Goal: Task Accomplishment & Management: Use online tool/utility

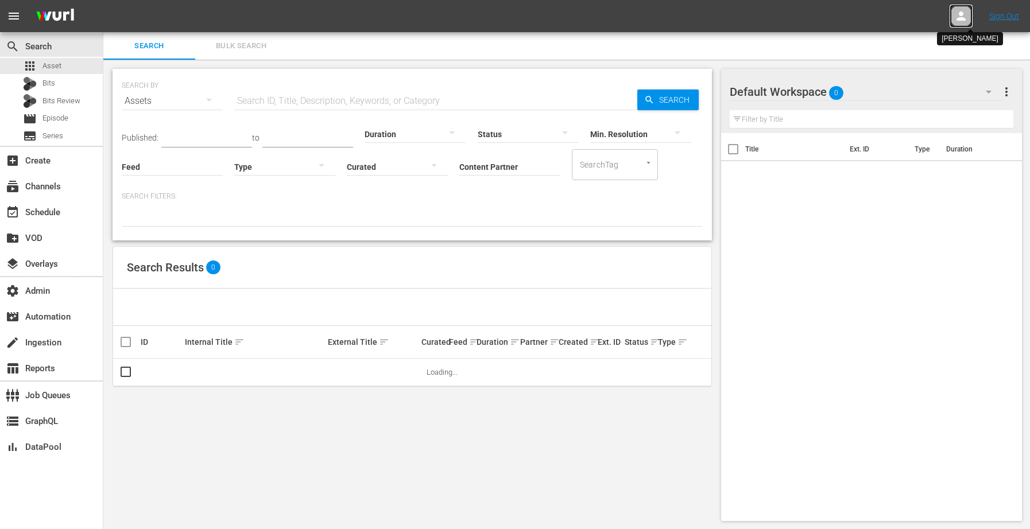
click at [959, 14] on icon at bounding box center [960, 15] width 9 height 9
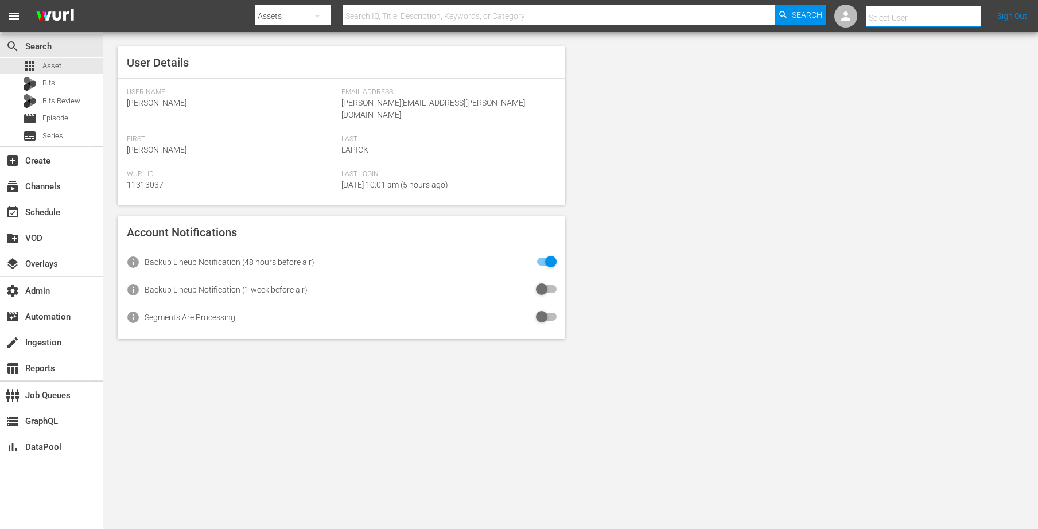
click at [936, 15] on input "text" at bounding box center [939, 18] width 147 height 28
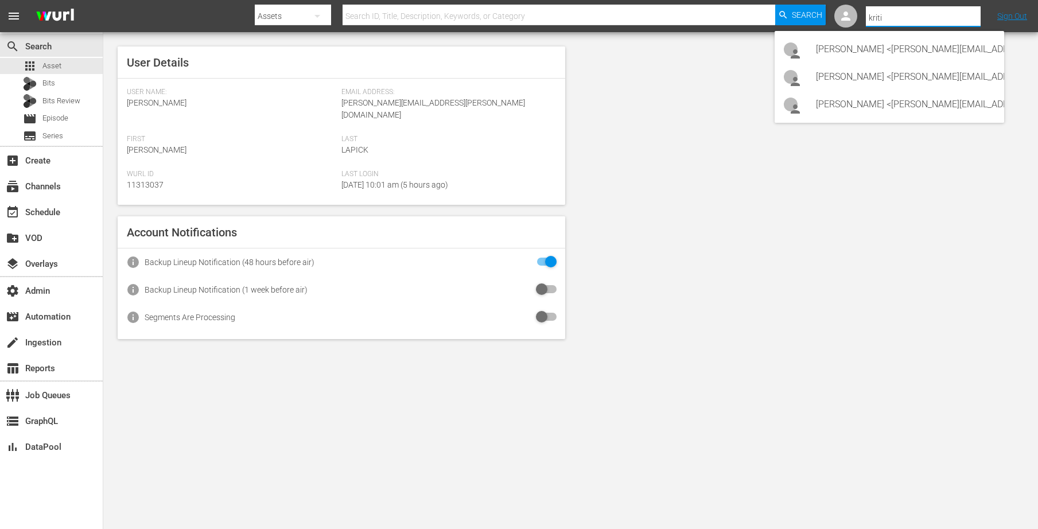
scroll to position [0, 21]
click at [905, 82] on div "Kritika Aswani <Kritika.aswani@videoelephant.com>" at bounding box center [884, 77] width 179 height 28
type input "Kritika Aswani (11314176)"
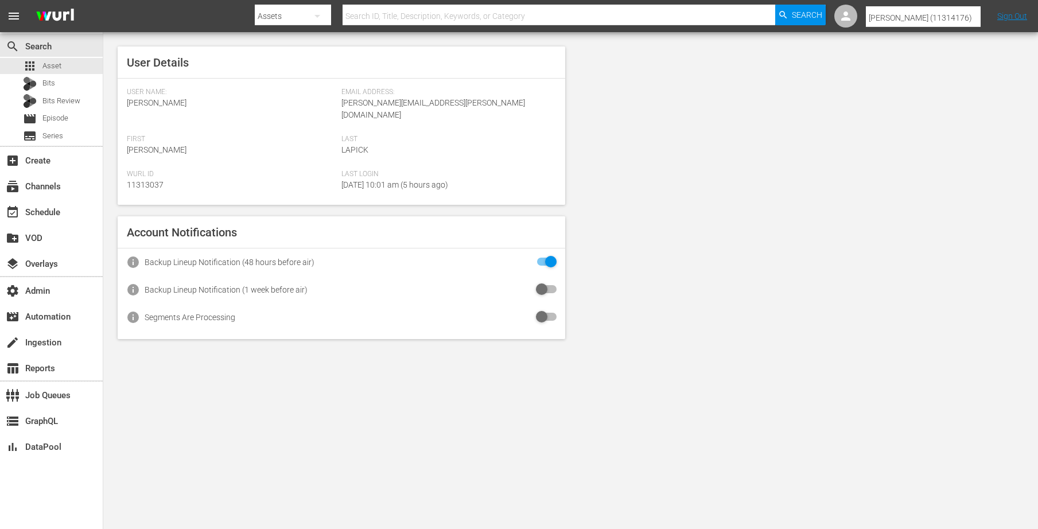
scroll to position [0, 0]
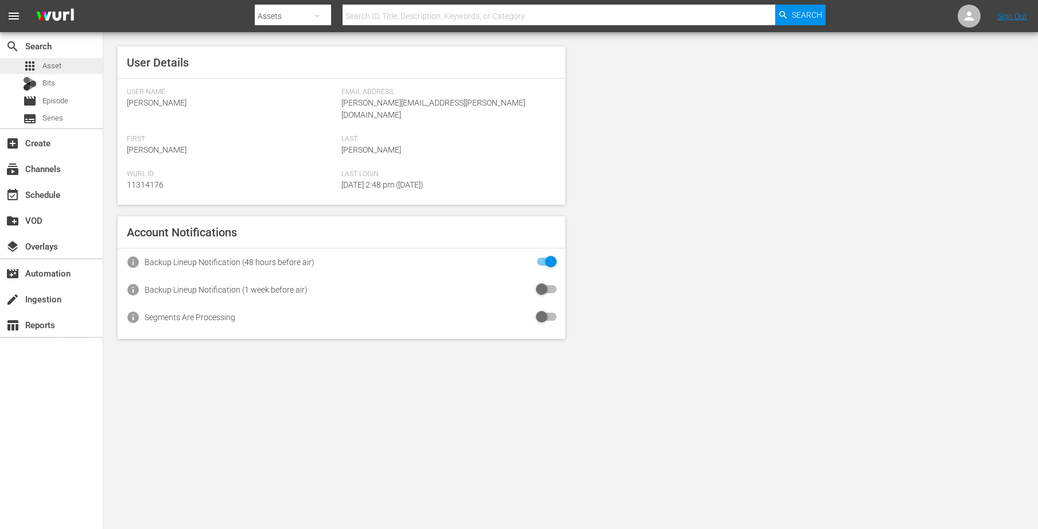
click at [67, 68] on div "apps Asset" at bounding box center [51, 66] width 103 height 16
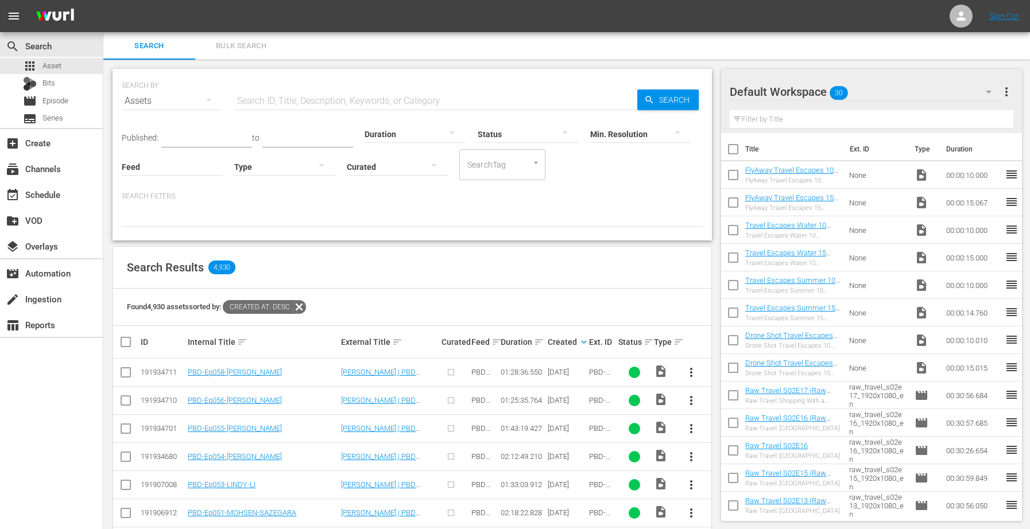
click at [166, 165] on input "Feed" at bounding box center [172, 167] width 101 height 41
type input "v"
click at [278, 97] on input "text" at bounding box center [435, 101] width 403 height 28
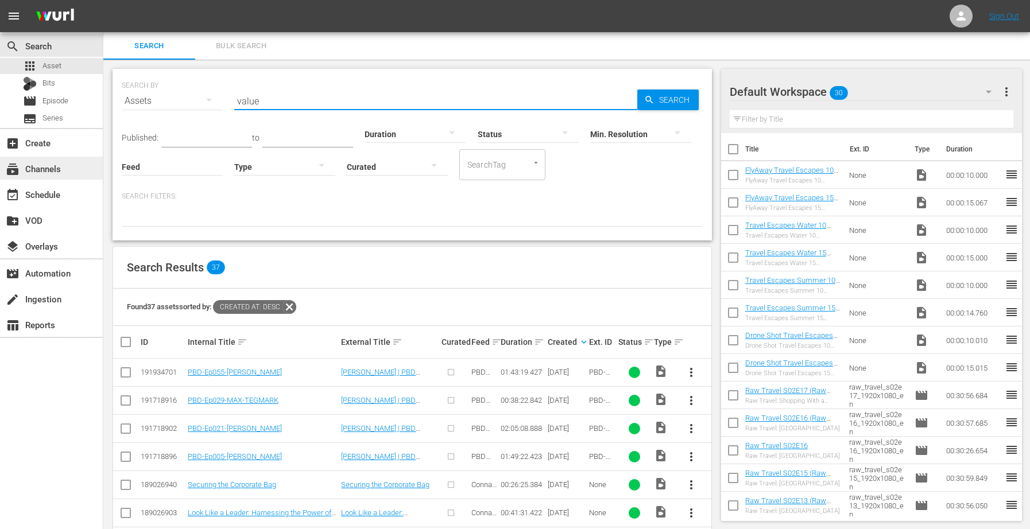
type input "value"
click at [66, 172] on div "subscriptions Channels" at bounding box center [51, 168] width 103 height 23
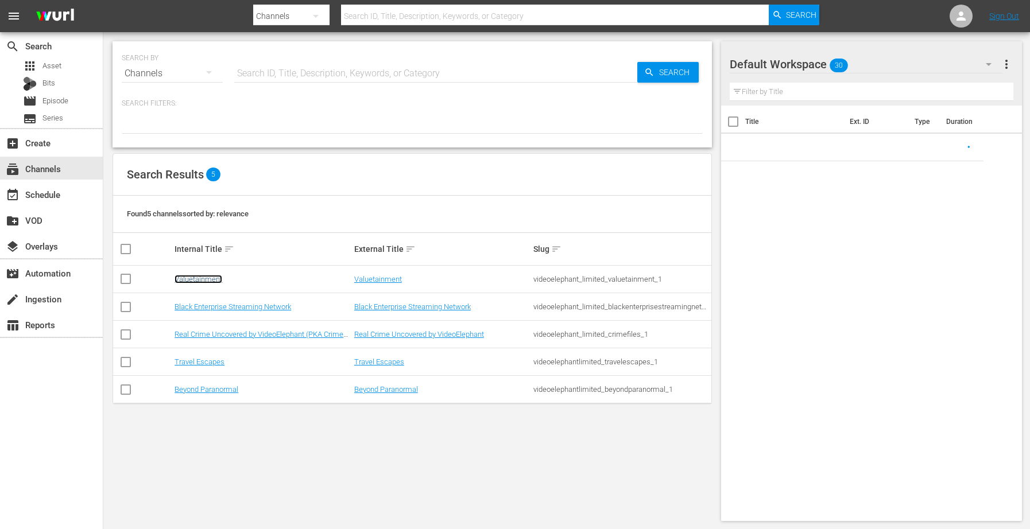
click at [177, 280] on link "Valuetainment" at bounding box center [198, 279] width 48 height 9
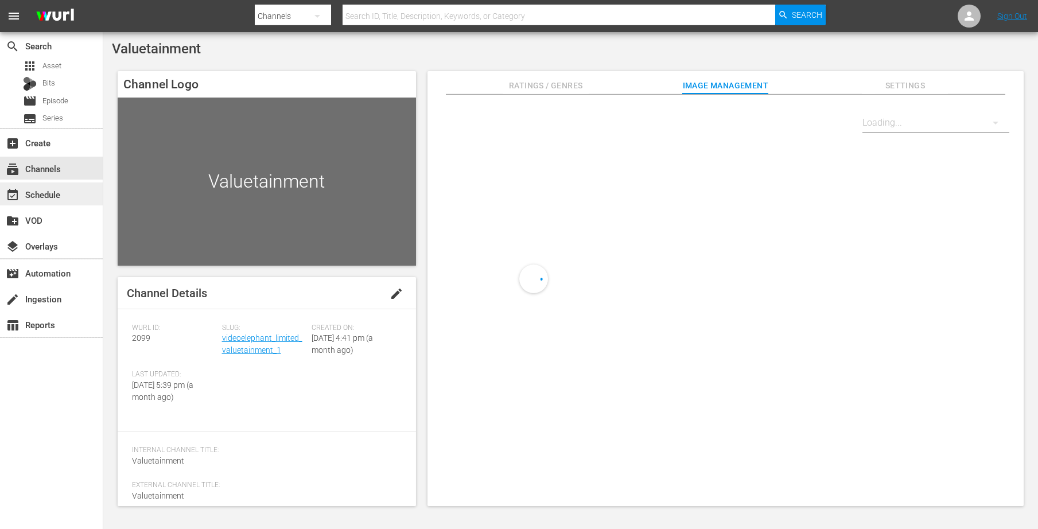
click at [66, 196] on div "event_available Schedule" at bounding box center [51, 194] width 103 height 23
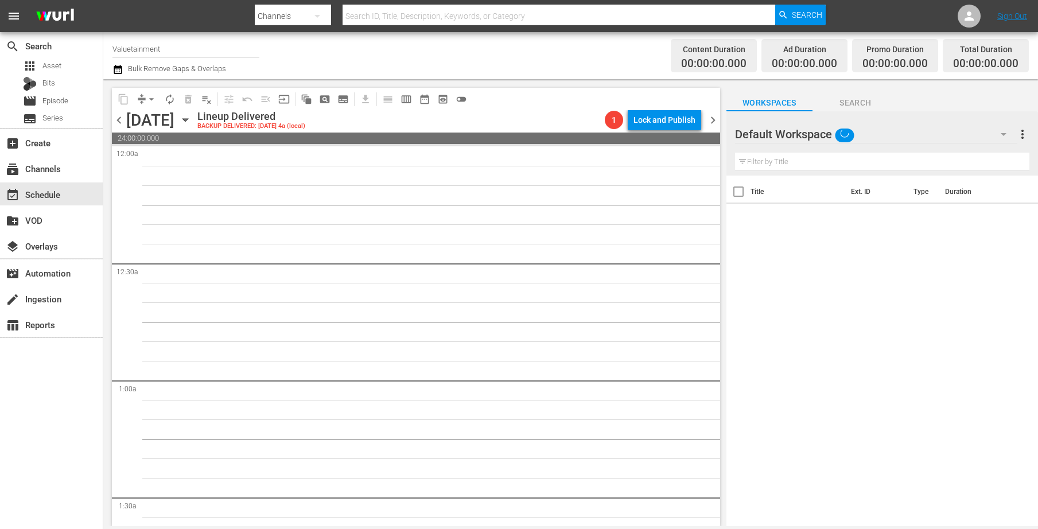
click at [188, 119] on icon "button" at bounding box center [185, 120] width 5 height 3
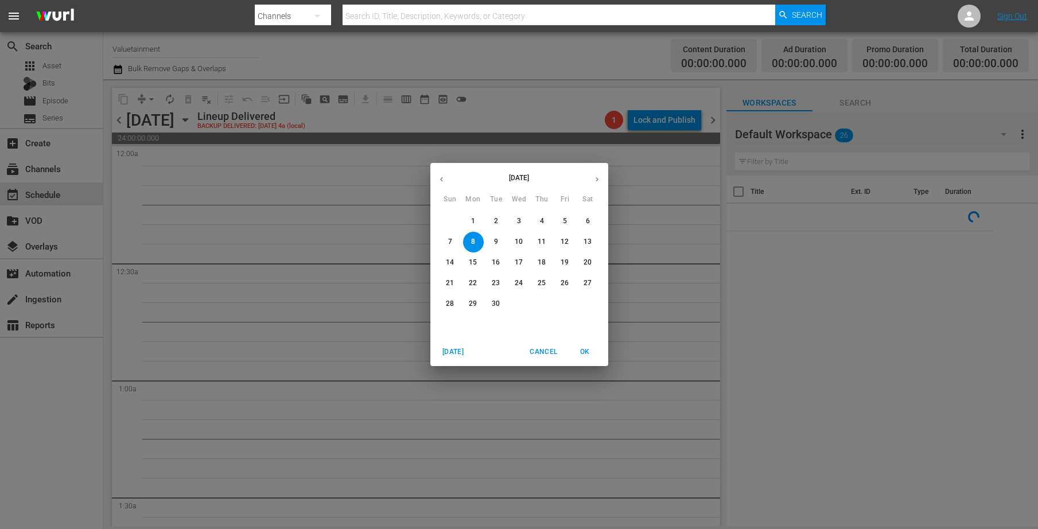
click at [562, 221] on span "5" at bounding box center [565, 221] width 21 height 10
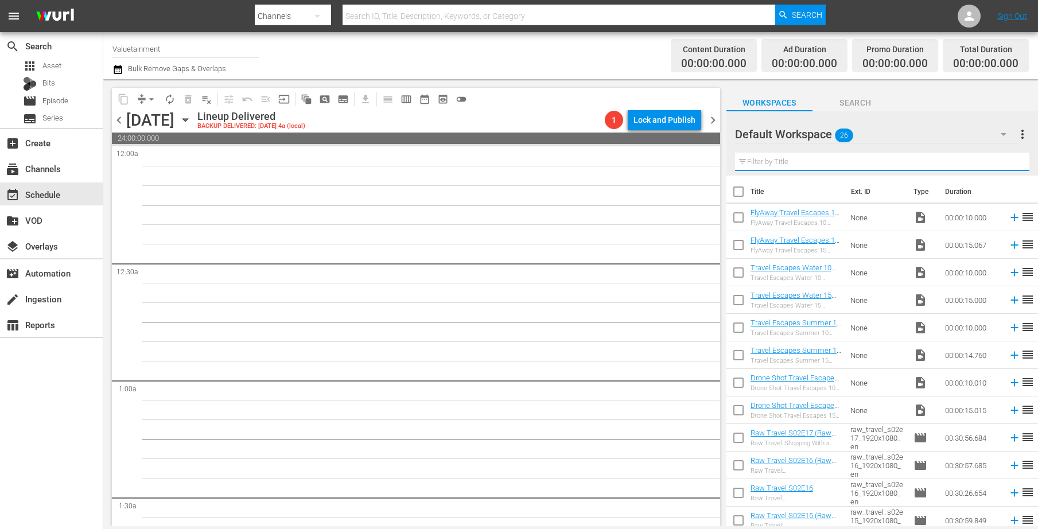
click at [778, 164] on input "text" at bounding box center [882, 162] width 294 height 18
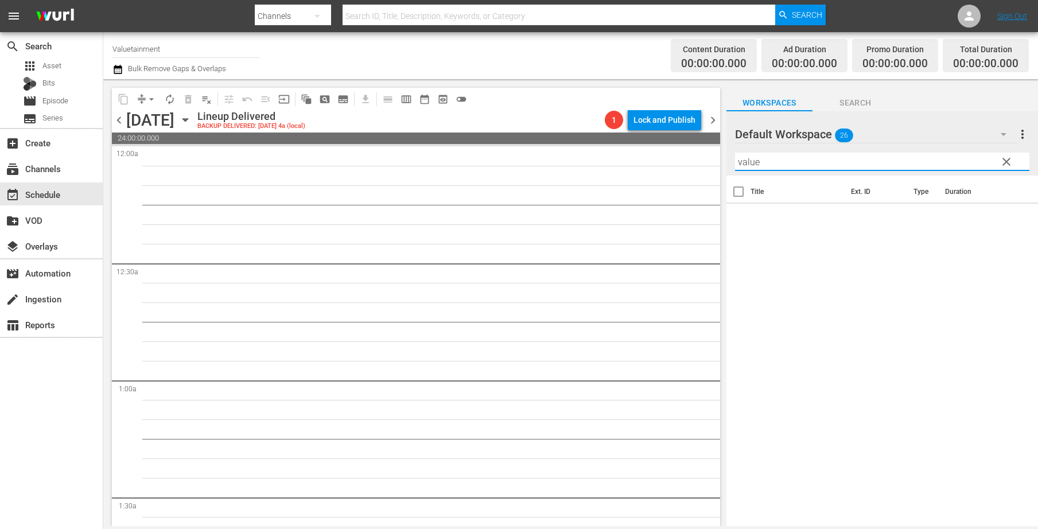
type input "value"
click at [1001, 130] on icon "button" at bounding box center [1004, 134] width 14 height 14
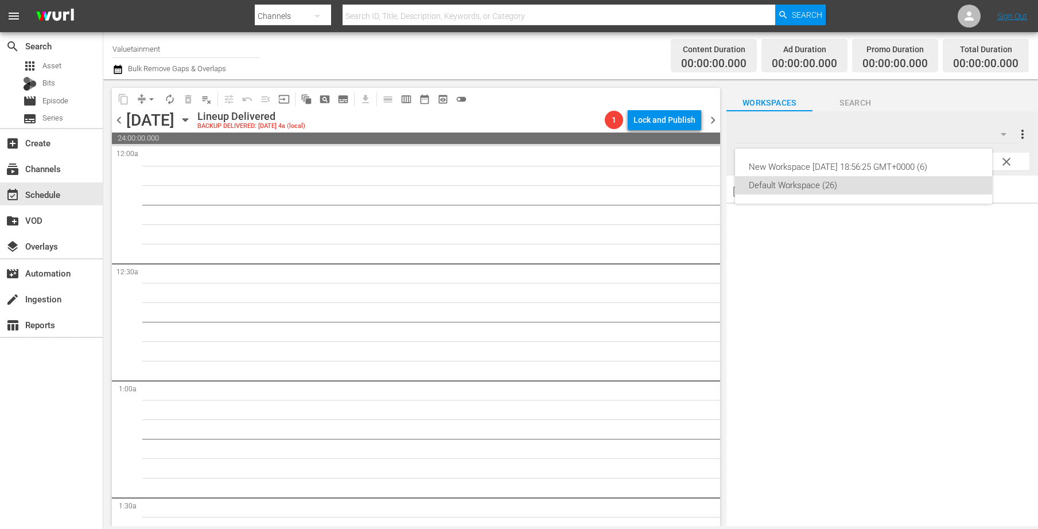
click at [962, 9] on div "New Workspace [DATE] 18:56:25 GMT+0000 (6) Default Workspace (26)" at bounding box center [519, 264] width 1038 height 529
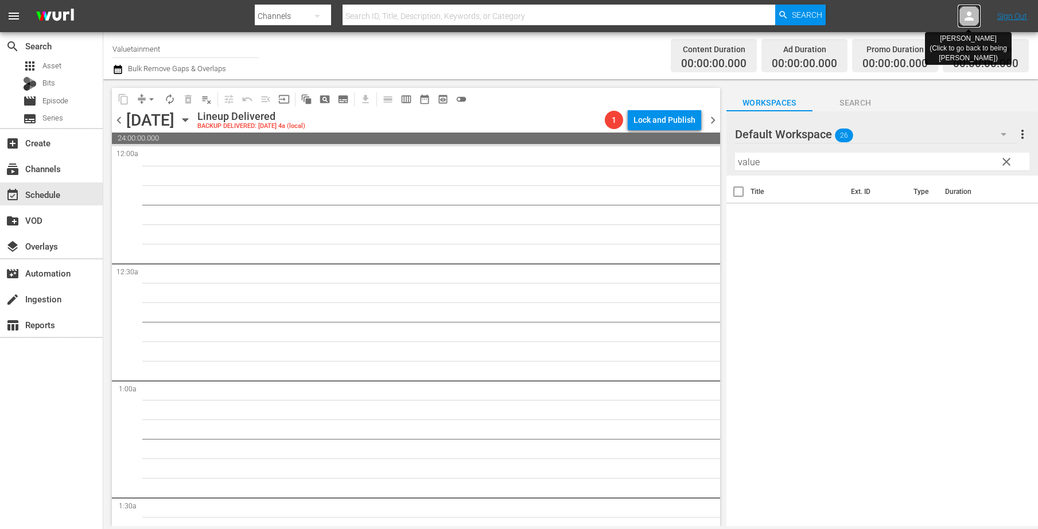
click at [969, 17] on icon at bounding box center [969, 15] width 9 height 9
